Goal: Use online tool/utility: Utilize a website feature to perform a specific function

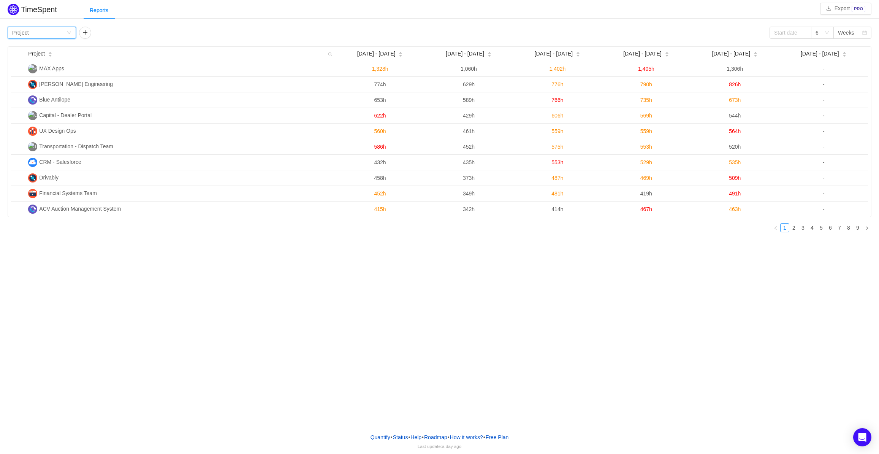
click at [62, 32] on div "Group by Project" at bounding box center [39, 32] width 54 height 11
click at [38, 100] on li "Person" at bounding box center [42, 96] width 68 height 12
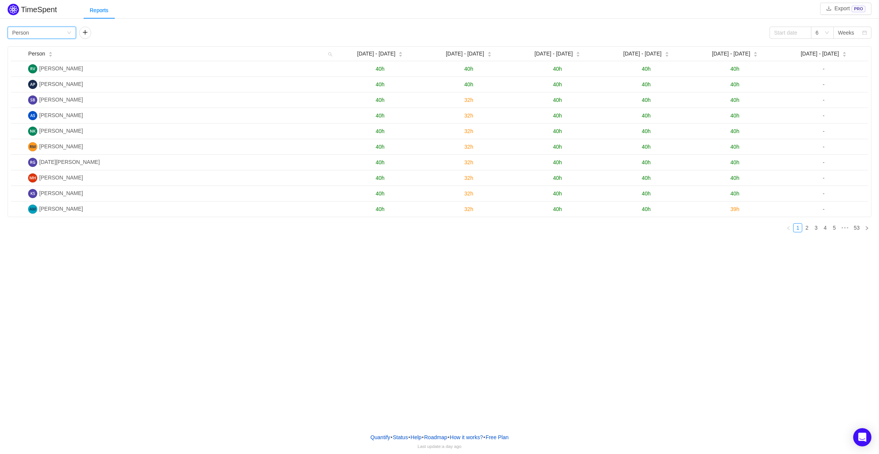
click at [46, 29] on div "Group by Person" at bounding box center [39, 32] width 54 height 11
click at [45, 33] on div "Group by Person" at bounding box center [39, 32] width 54 height 11
click at [787, 33] on input at bounding box center [790, 33] width 42 height 12
click at [784, 33] on link at bounding box center [784, 33] width 7 height 15
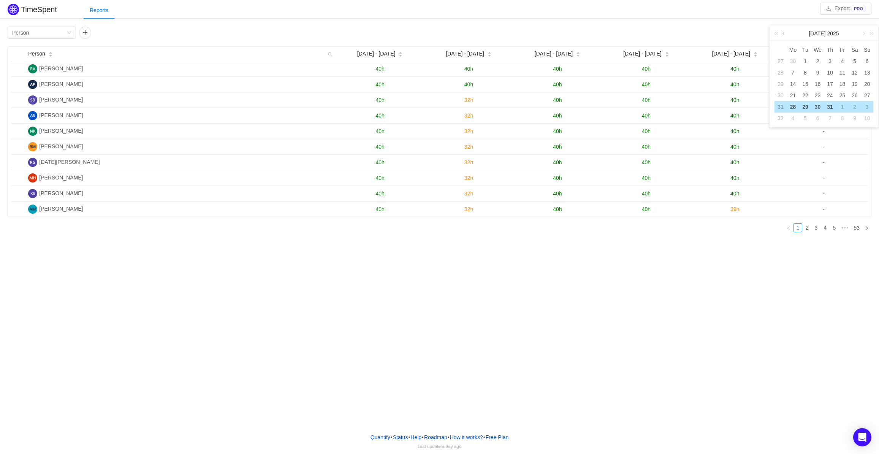
click at [784, 33] on link at bounding box center [784, 33] width 7 height 15
click at [830, 60] on div "1" at bounding box center [829, 61] width 9 height 9
type input "2025-05-01"
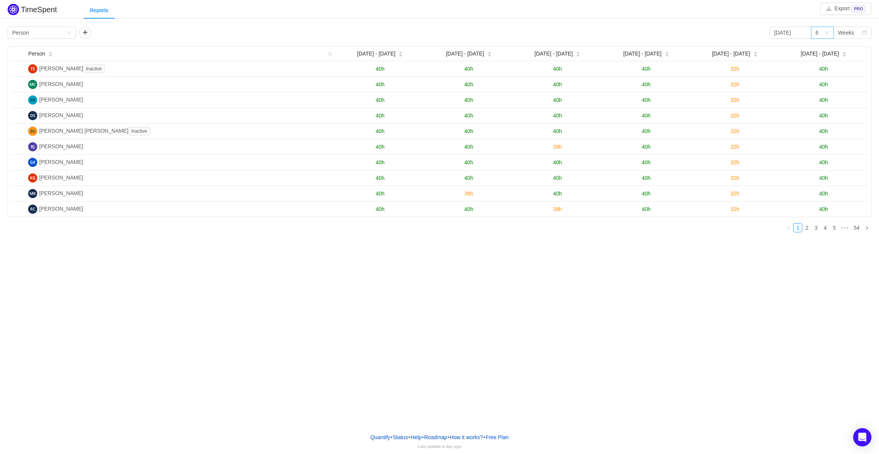
click at [827, 32] on icon "icon: down" at bounding box center [826, 32] width 5 height 5
click at [827, 32] on icon "icon: down" at bounding box center [827, 33] width 4 height 3
click at [848, 33] on div "Weeks" at bounding box center [846, 32] width 16 height 11
click at [849, 59] on li "Months" at bounding box center [852, 60] width 38 height 12
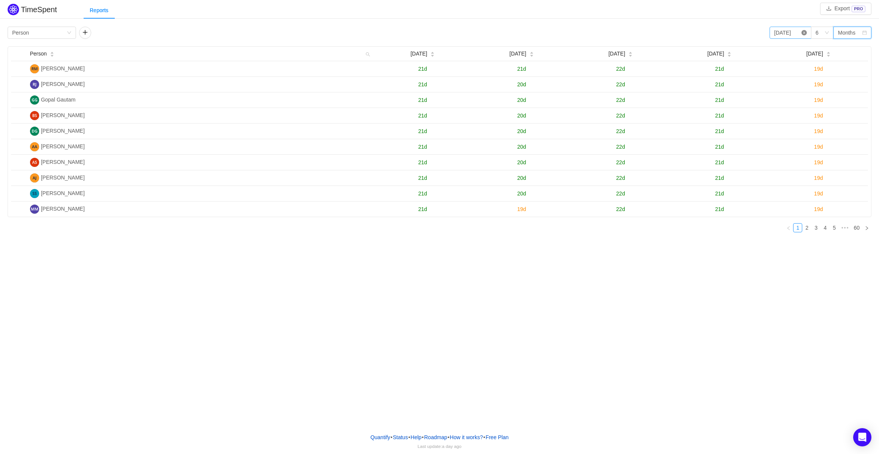
click at [803, 35] on icon "icon: close-circle" at bounding box center [803, 32] width 5 height 5
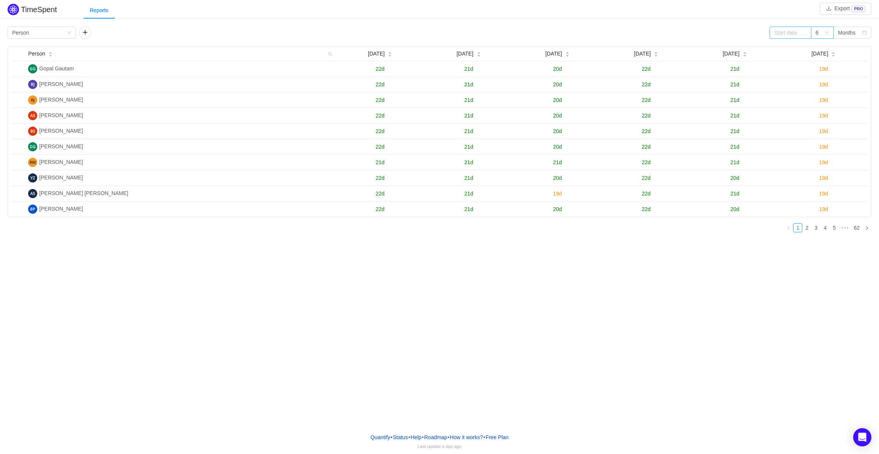
click at [826, 32] on icon "icon: down" at bounding box center [826, 32] width 5 height 5
click at [784, 36] on input at bounding box center [790, 33] width 42 height 12
click at [790, 33] on div "[DATE]" at bounding box center [824, 33] width 108 height 15
click at [784, 33] on link at bounding box center [784, 33] width 7 height 15
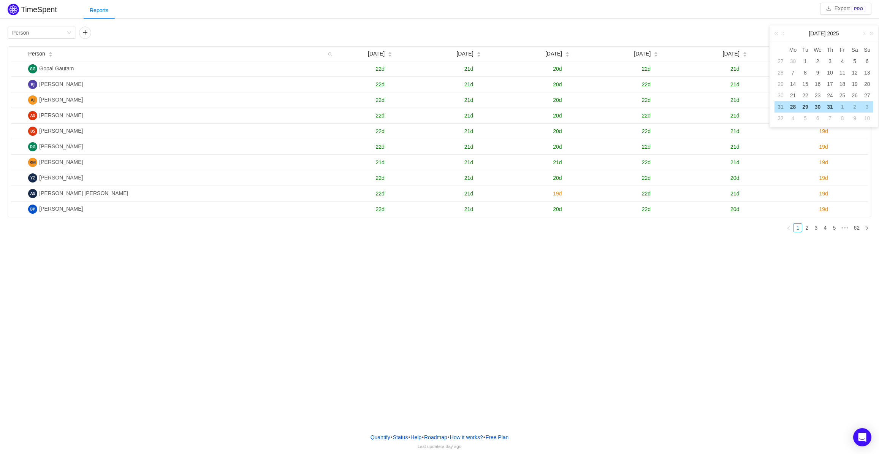
click at [784, 33] on link at bounding box center [784, 33] width 7 height 15
click at [830, 61] on div "1" at bounding box center [829, 61] width 9 height 9
type input "2025-05-01"
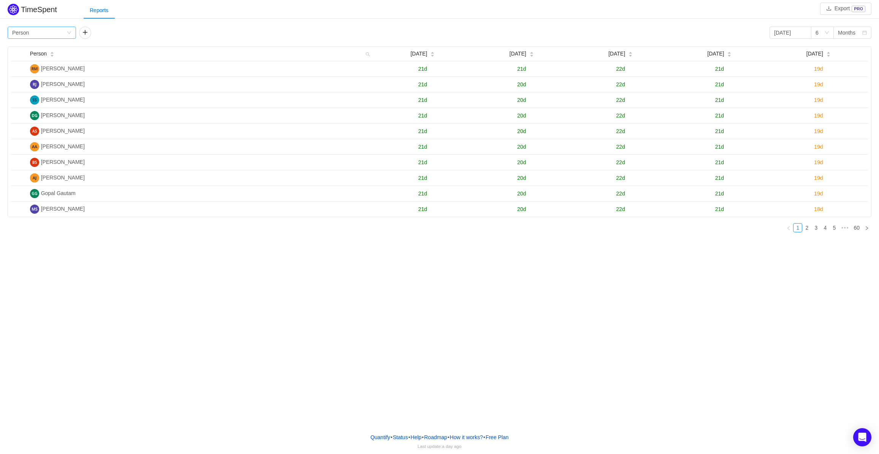
click at [62, 31] on div "Group by Person" at bounding box center [39, 32] width 54 height 11
click at [130, 28] on div "Group by Person 2025-05-01 6 Months" at bounding box center [439, 33] width 863 height 12
click at [41, 54] on span "Person" at bounding box center [38, 54] width 17 height 8
click at [67, 28] on div "Group by Person" at bounding box center [42, 33] width 68 height 12
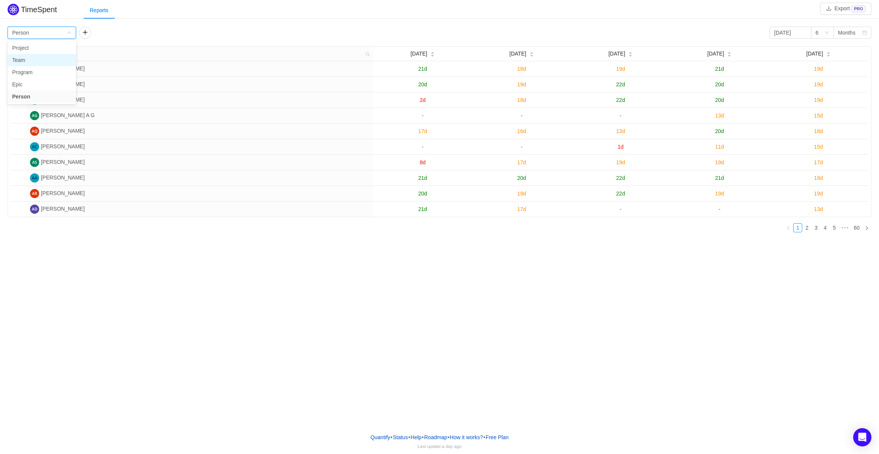
click at [50, 62] on li "Team" at bounding box center [42, 60] width 68 height 12
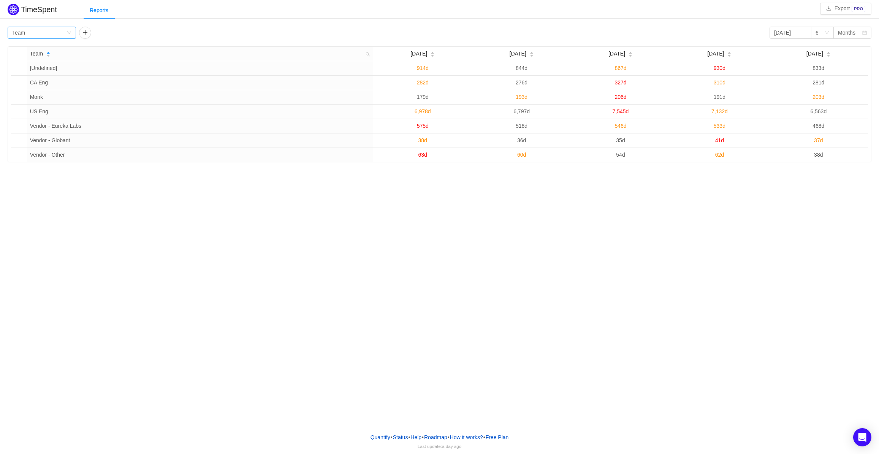
click at [55, 34] on div "Group by Team" at bounding box center [39, 32] width 54 height 11
click at [27, 95] on li "Person" at bounding box center [42, 96] width 68 height 12
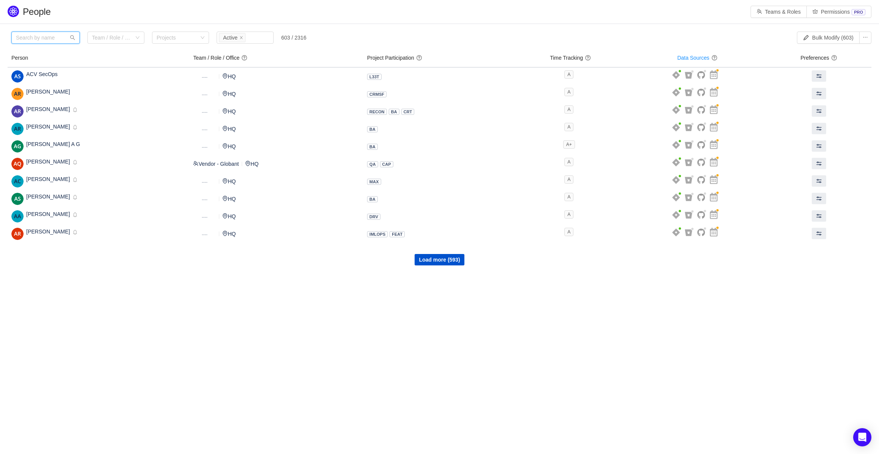
click at [50, 33] on input "text" at bounding box center [45, 38] width 68 height 12
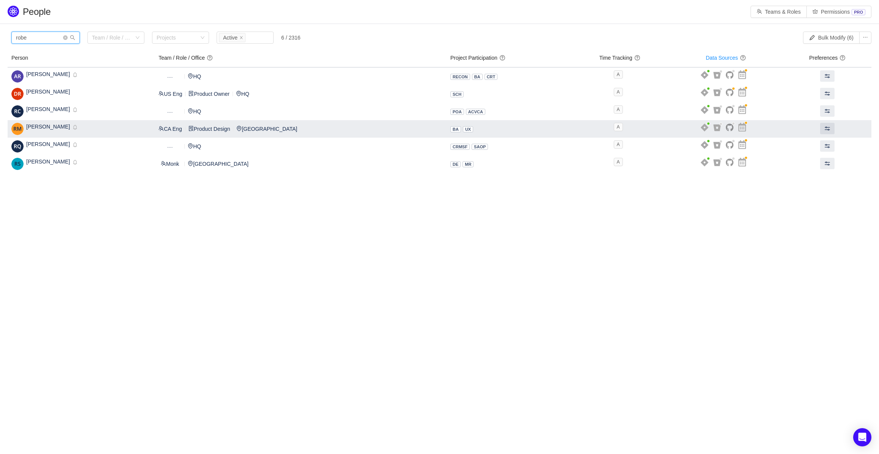
type input "robe"
click at [102, 124] on div "Robert Macarthur Inactive Disabled" at bounding box center [80, 129] width 139 height 12
click at [21, 127] on img at bounding box center [17, 129] width 12 height 12
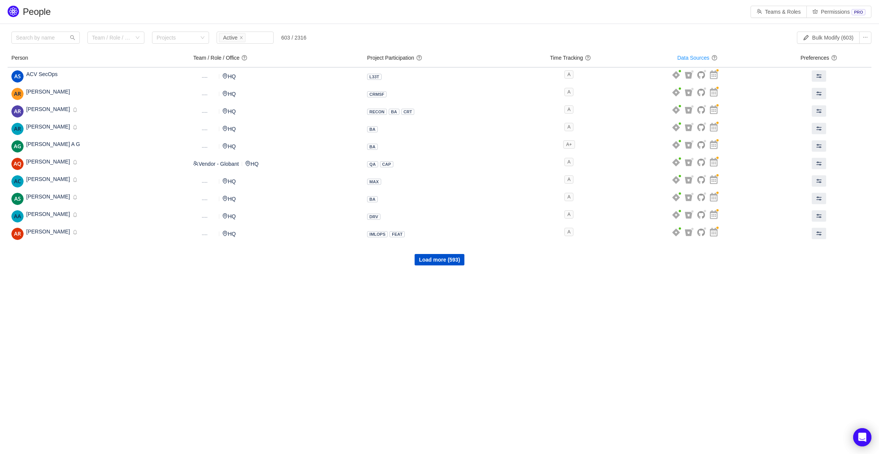
click at [591, 58] on span at bounding box center [588, 58] width 6 height 6
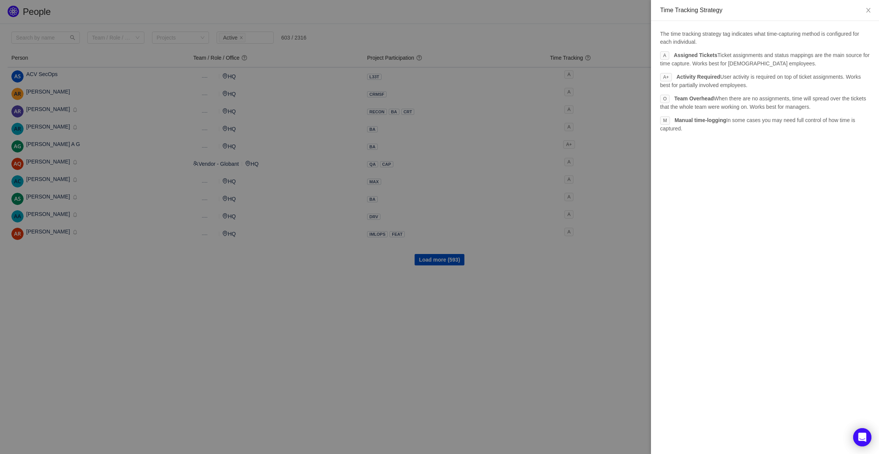
click at [593, 58] on div at bounding box center [439, 227] width 879 height 454
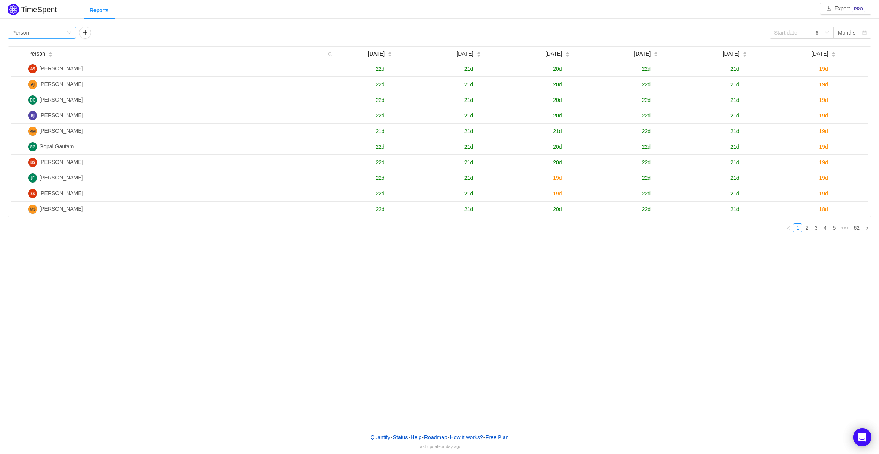
click at [70, 35] on icon "icon: down" at bounding box center [69, 32] width 5 height 5
click at [85, 35] on button "button" at bounding box center [85, 33] width 12 height 12
click at [121, 33] on div "Group by" at bounding box center [109, 33] width 51 height 8
click at [119, 73] on li "Team" at bounding box center [113, 72] width 68 height 12
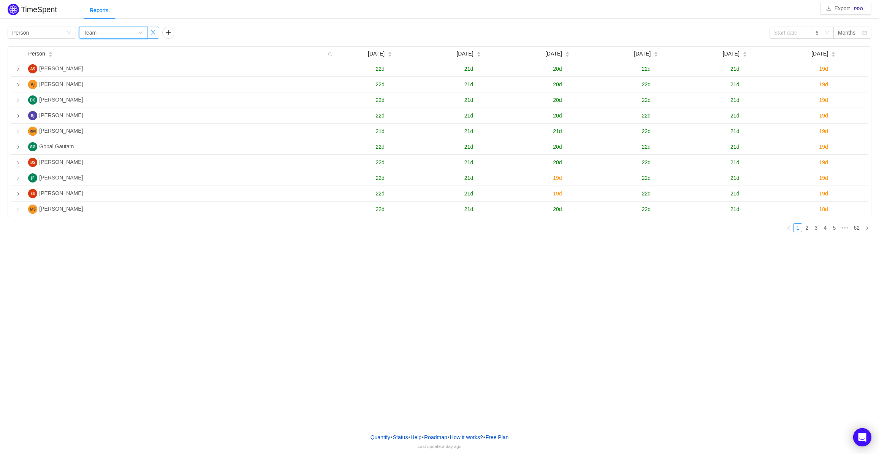
click at [150, 31] on button "button" at bounding box center [153, 33] width 12 height 12
click at [833, 228] on link "5" at bounding box center [834, 227] width 8 height 8
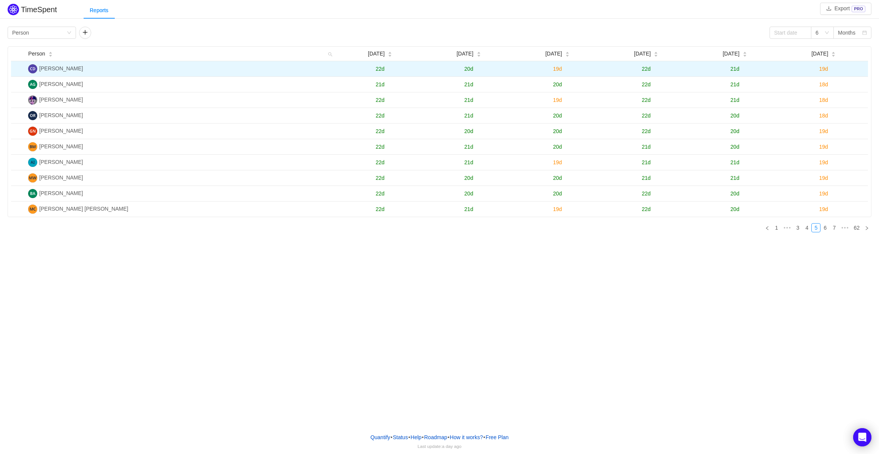
click at [168, 70] on td "[PERSON_NAME]" at bounding box center [180, 69] width 310 height 16
click at [738, 68] on span "21d" at bounding box center [734, 69] width 9 height 6
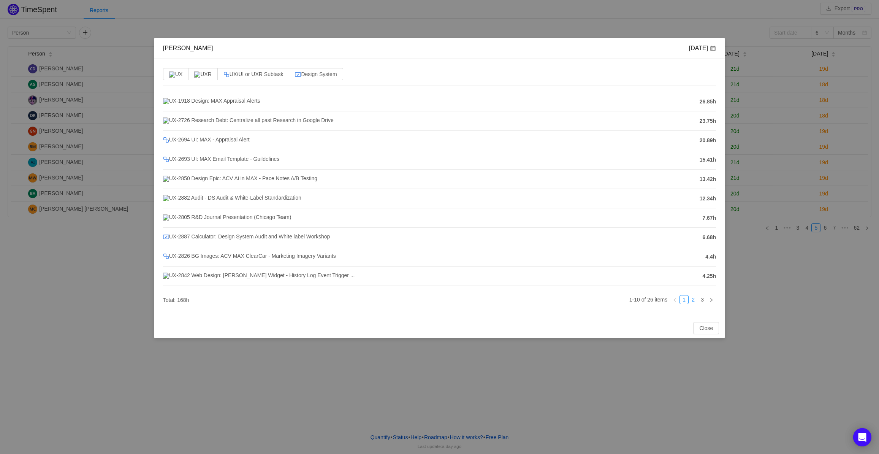
click at [693, 304] on link "2" at bounding box center [693, 299] width 8 height 8
click at [703, 304] on link "3" at bounding box center [702, 299] width 8 height 8
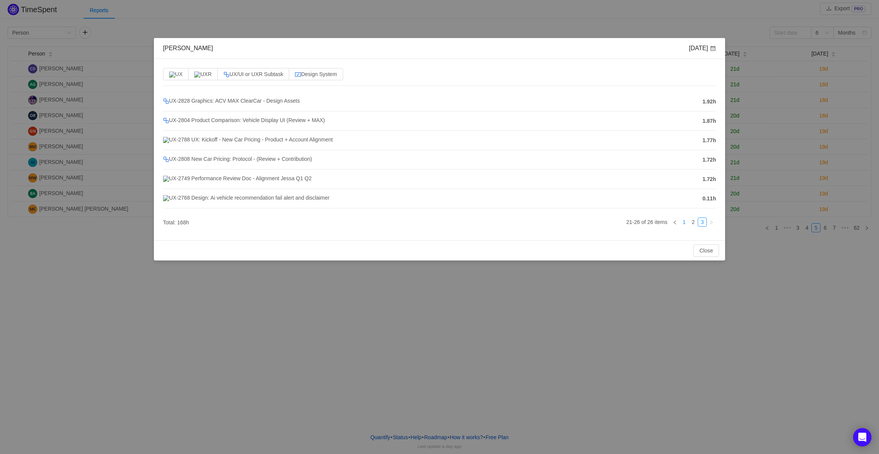
click at [682, 226] on link "1" at bounding box center [684, 222] width 8 height 8
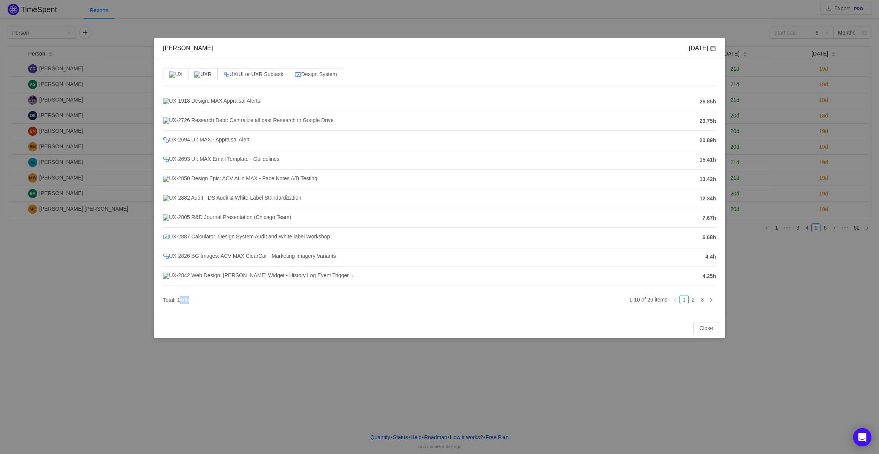
drag, startPoint x: 179, startPoint y: 321, endPoint x: 201, endPoint y: 321, distance: 22.4
click at [201, 308] on div "UX-1918 Design: MAX Appraisal Alerts 26.85h UX-2726 Research Debt: Centralize a…" at bounding box center [439, 200] width 553 height 217
copy span "168h"
click at [695, 304] on link "2" at bounding box center [693, 299] width 8 height 8
click at [703, 304] on link "3" at bounding box center [702, 299] width 8 height 8
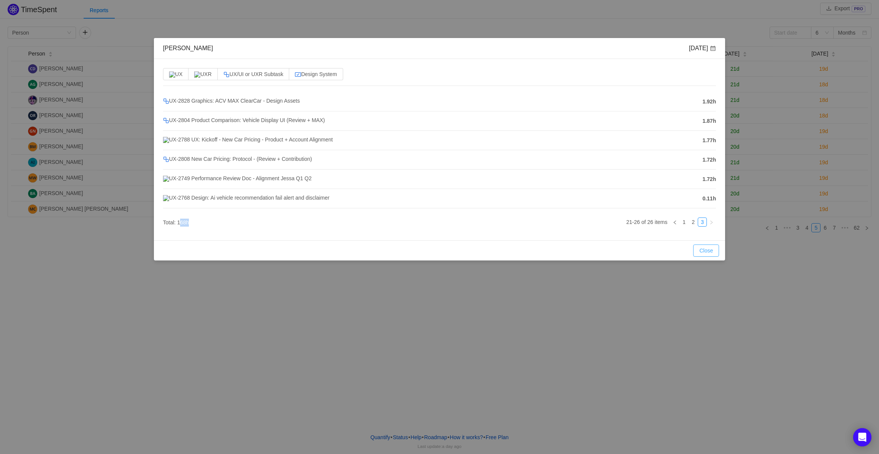
click at [709, 256] on button "Close" at bounding box center [706, 250] width 26 height 12
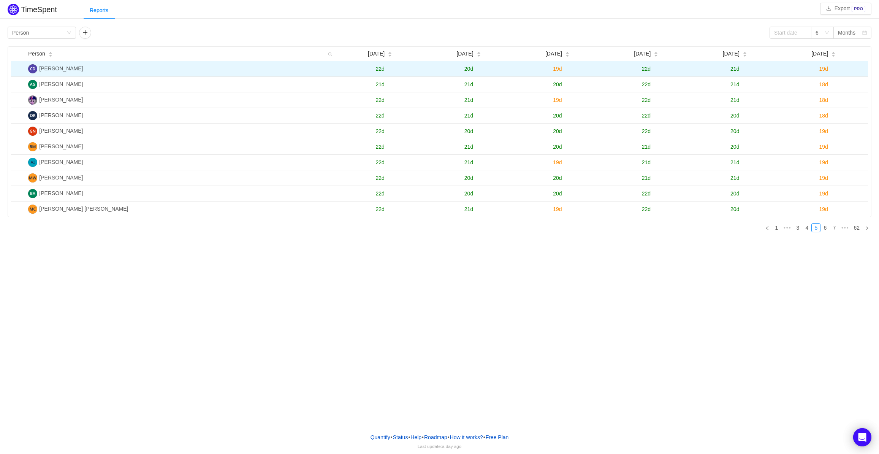
click at [56, 70] on span "[PERSON_NAME]" at bounding box center [61, 68] width 44 height 6
click at [118, 63] on td "[PERSON_NAME]" at bounding box center [180, 69] width 310 height 16
click at [789, 70] on td "19d" at bounding box center [823, 69] width 89 height 16
click at [734, 71] on span "21d" at bounding box center [734, 69] width 9 height 6
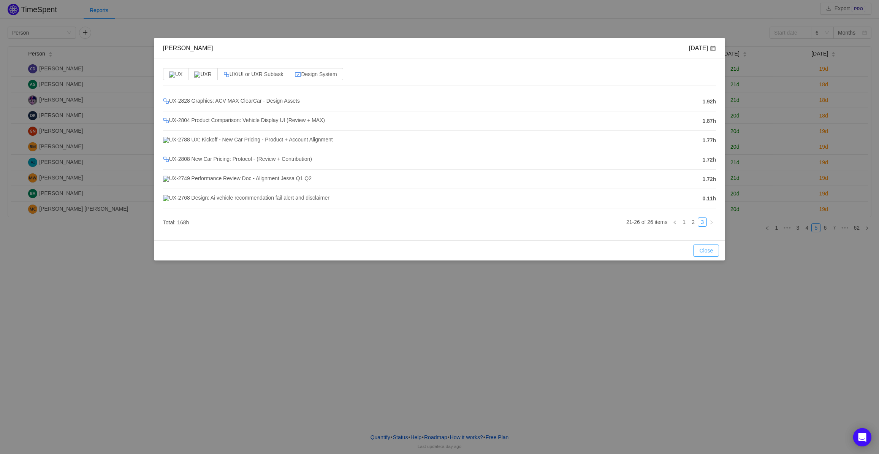
click at [707, 256] on button "Close" at bounding box center [706, 250] width 26 height 12
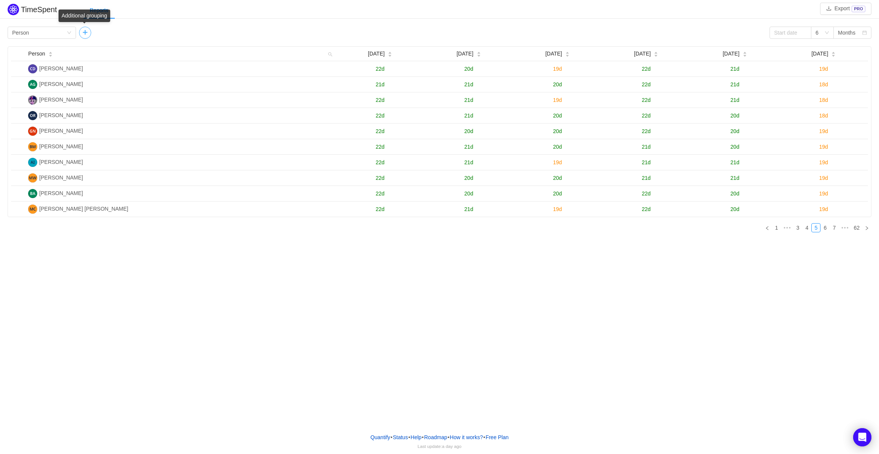
click at [89, 33] on button "button" at bounding box center [85, 33] width 12 height 12
click at [98, 33] on div "Group by Team" at bounding box center [111, 32] width 54 height 11
click at [110, 86] on li "Program" at bounding box center [113, 84] width 68 height 12
click at [153, 33] on button "button" at bounding box center [153, 33] width 12 height 12
